Goal: Transaction & Acquisition: Obtain resource

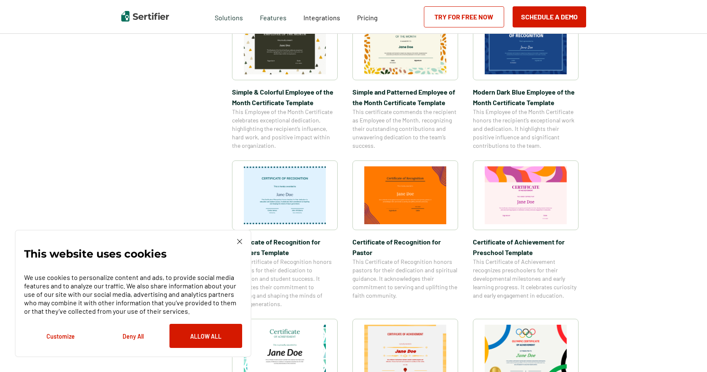
scroll to position [465, 0]
